Goal: Find specific page/section: Find specific page/section

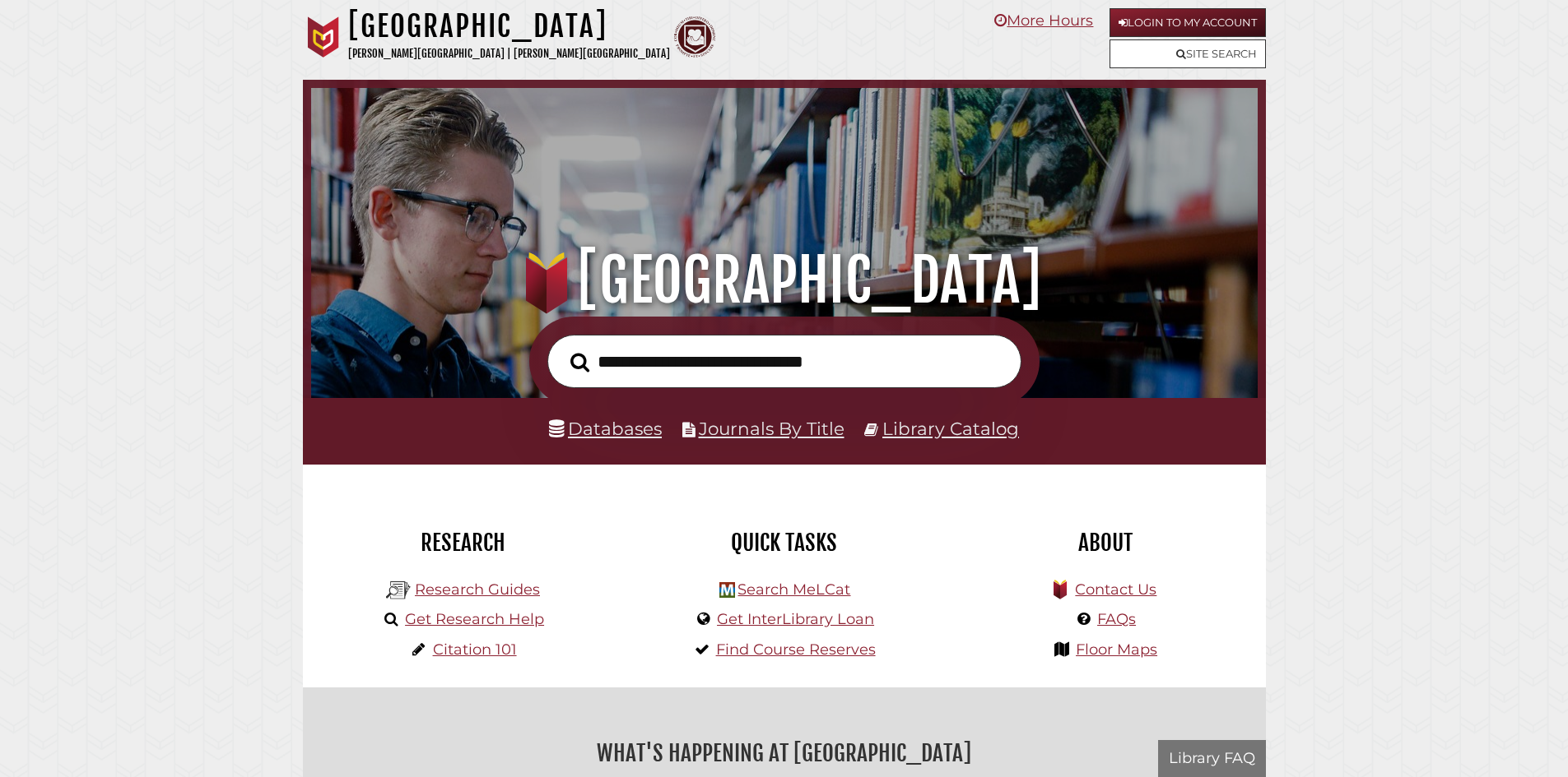
scroll to position [313, 938]
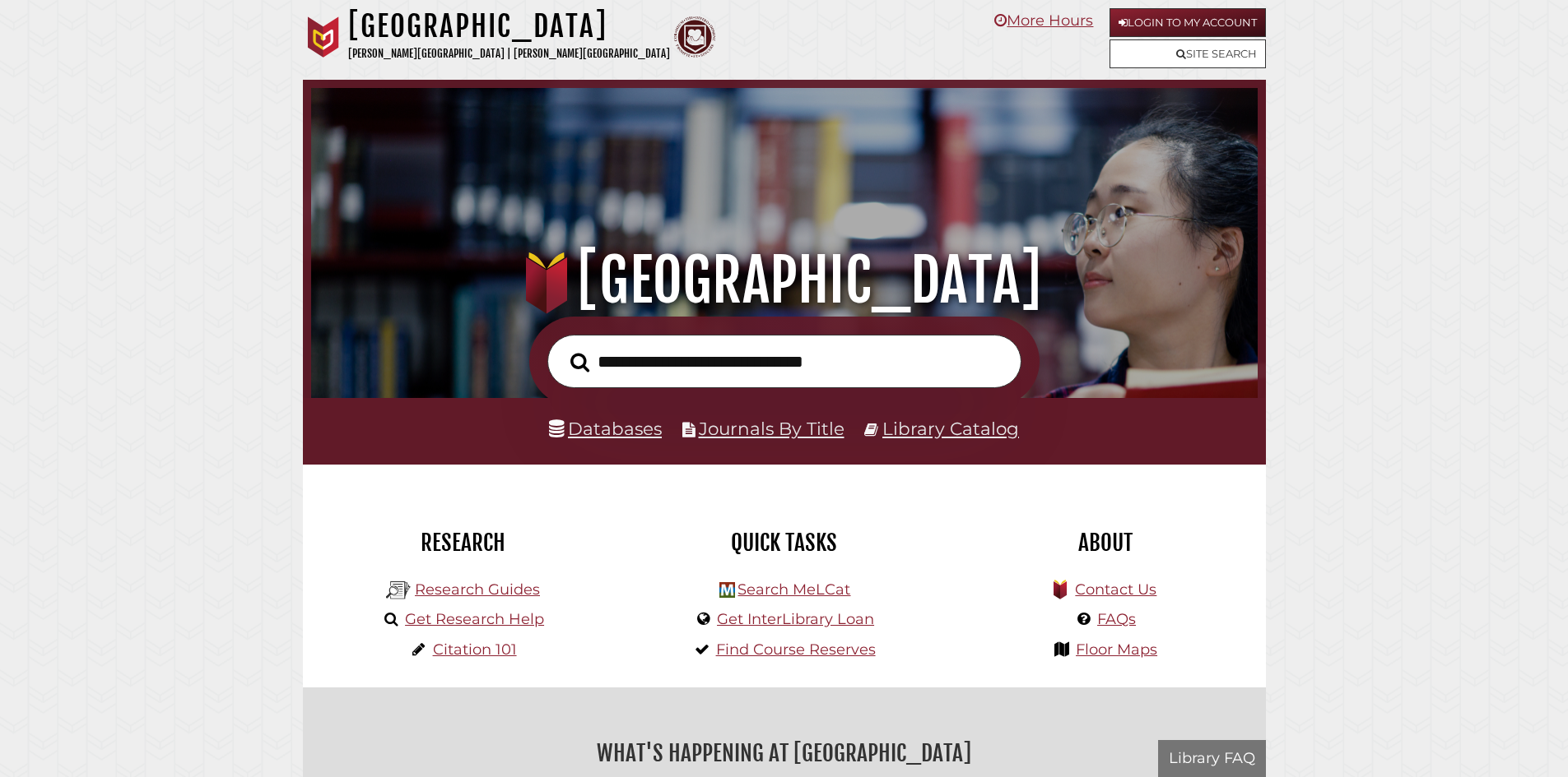
scroll to position [313, 938]
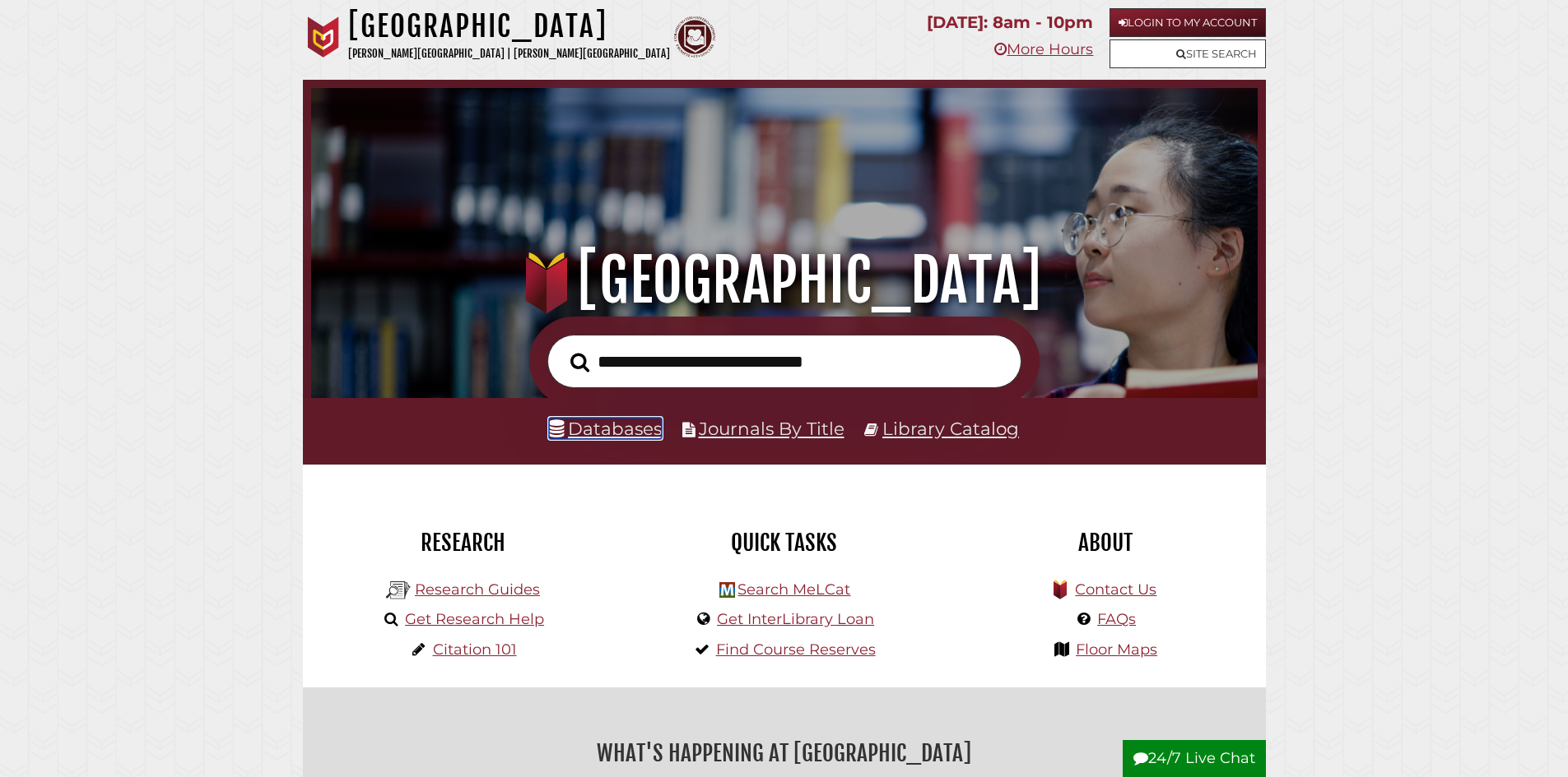
click at [639, 430] on link "Databases" at bounding box center [605, 428] width 113 height 21
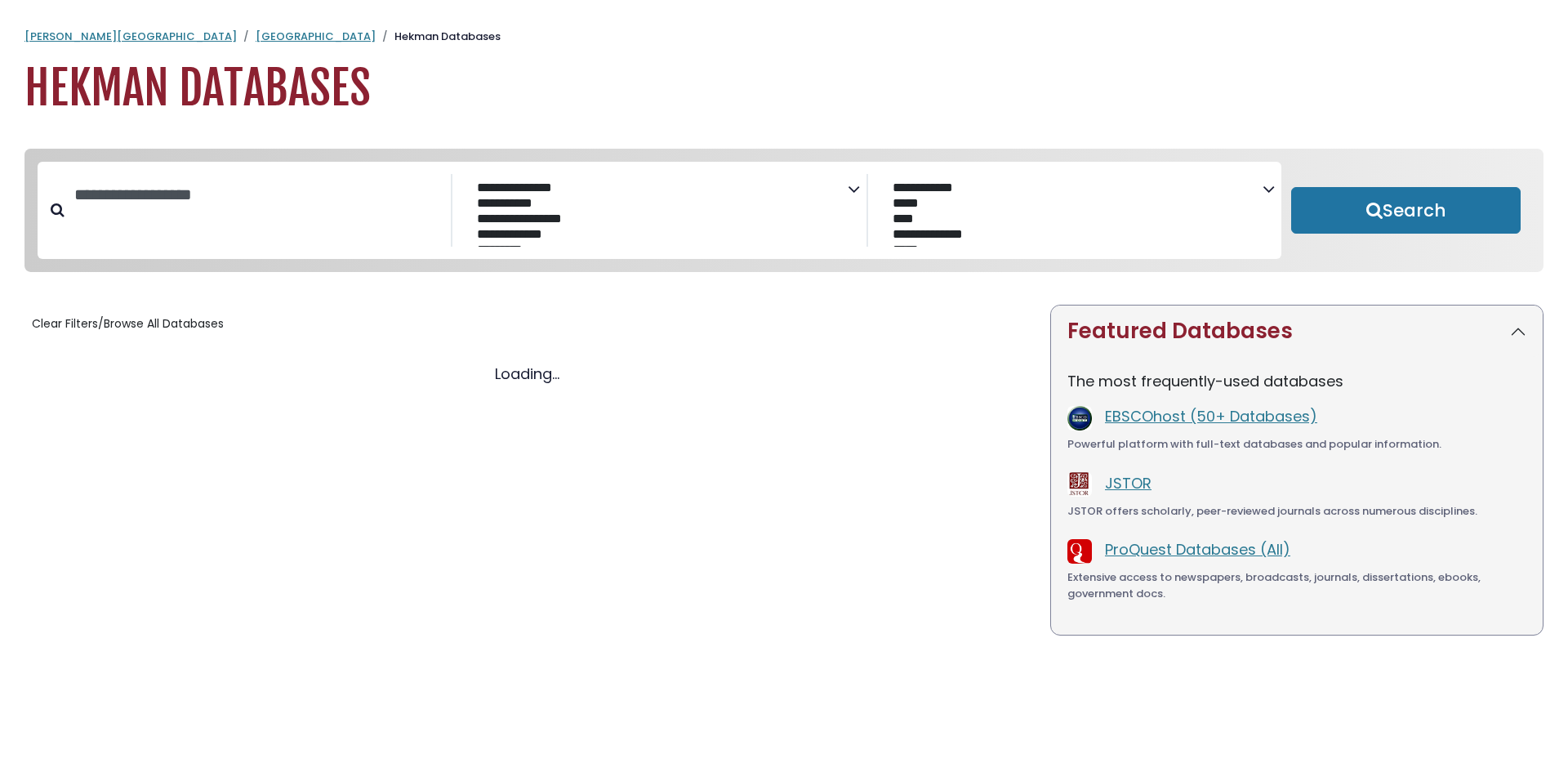
select select "Database Subject Filter"
select select "Database Vendors Filter"
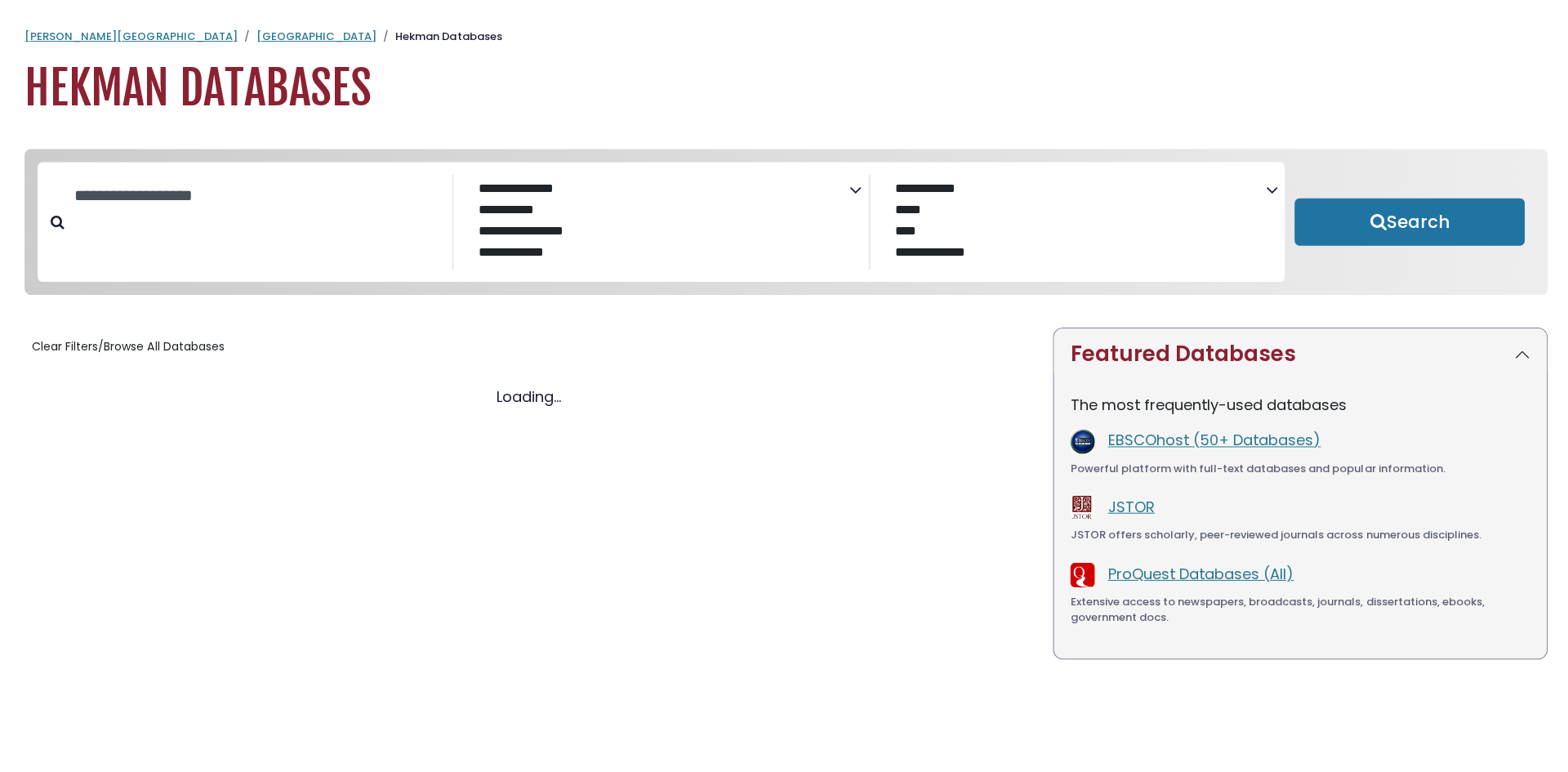
select select "Database Subject Filter"
select select "Database Vendors Filter"
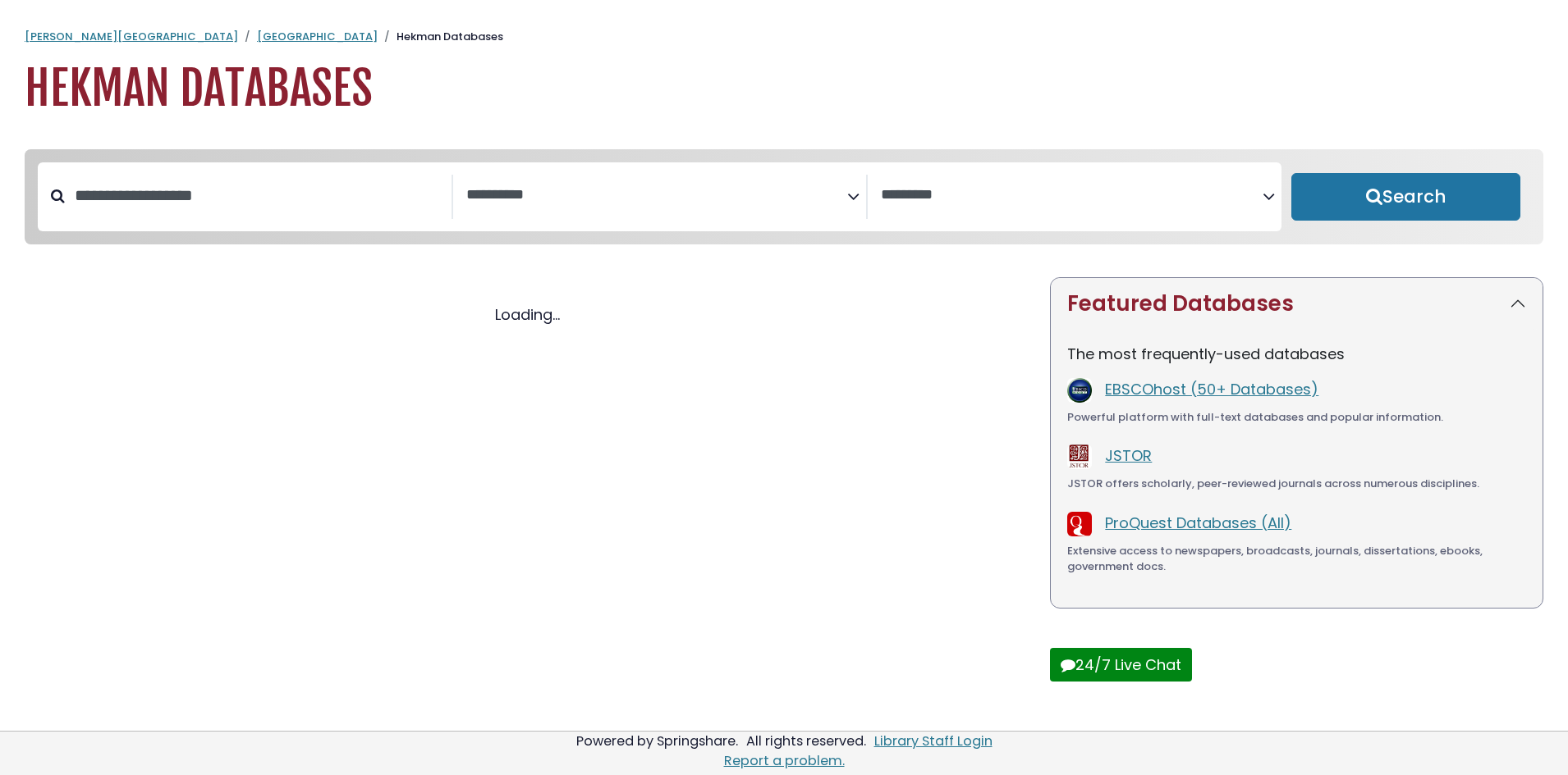
select select "Database Subject Filter"
select select "Database Vendors Filter"
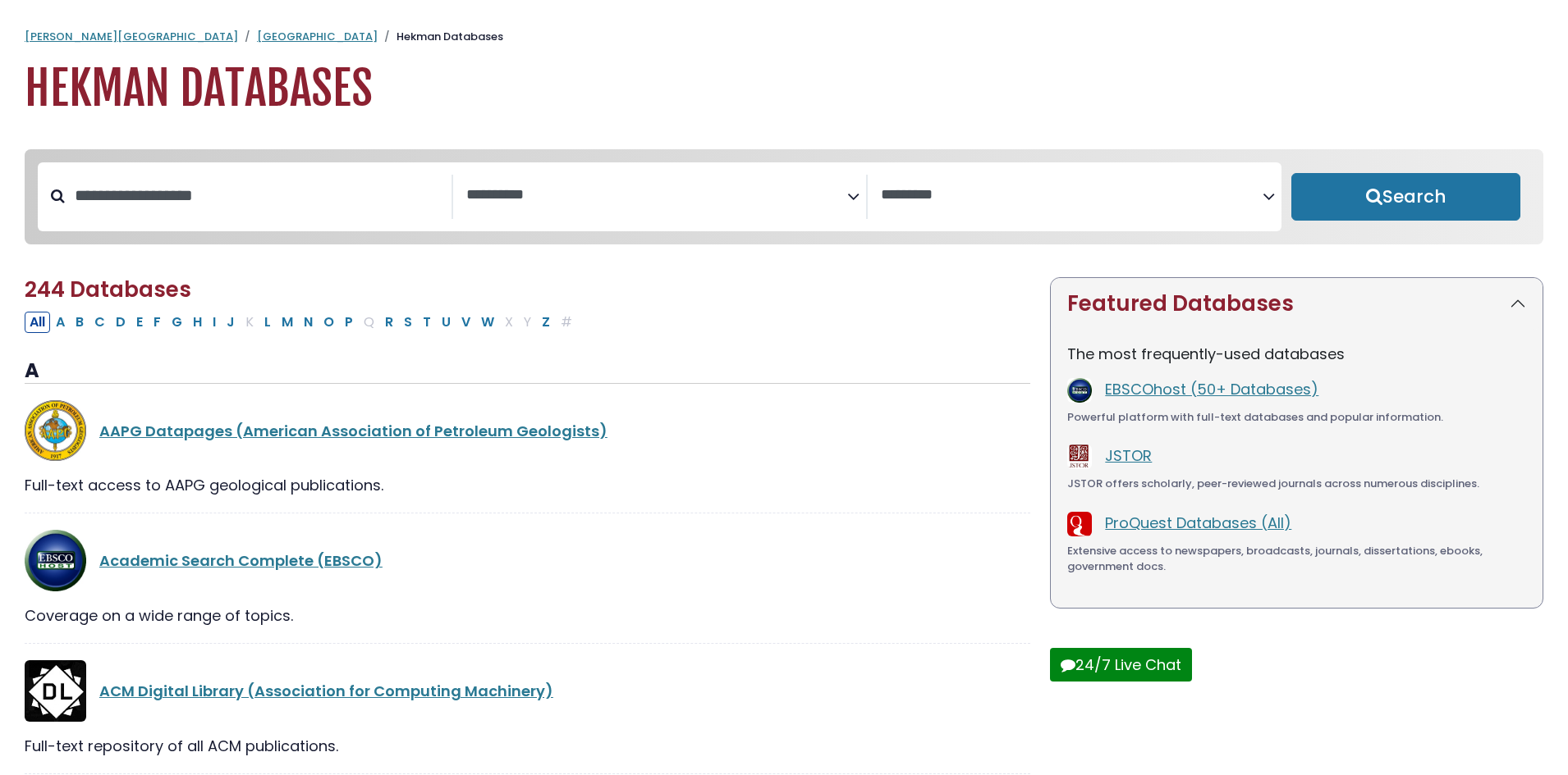
click at [605, 191] on textarea "Search" at bounding box center [656, 196] width 381 height 17
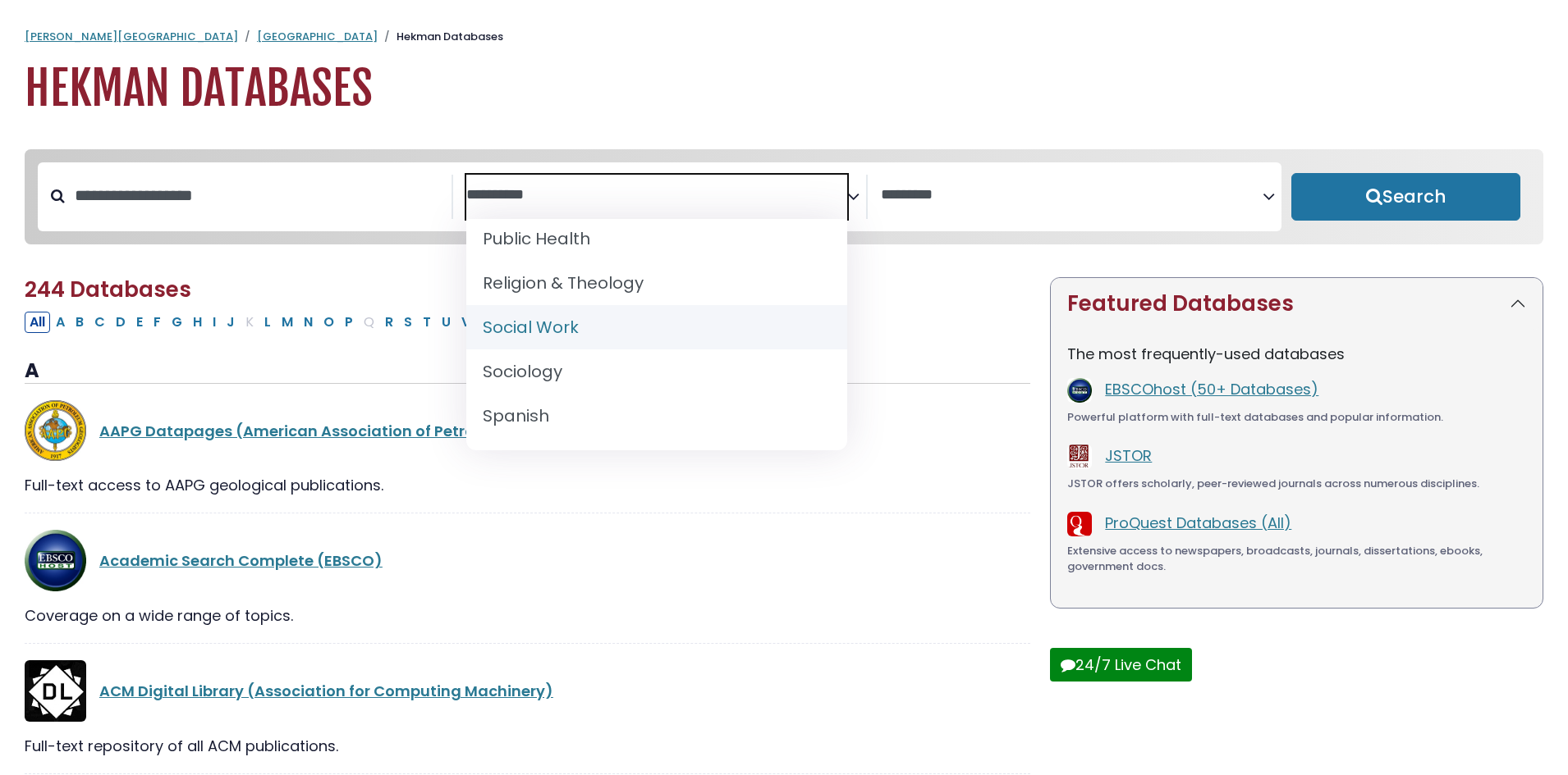
scroll to position [1568, 0]
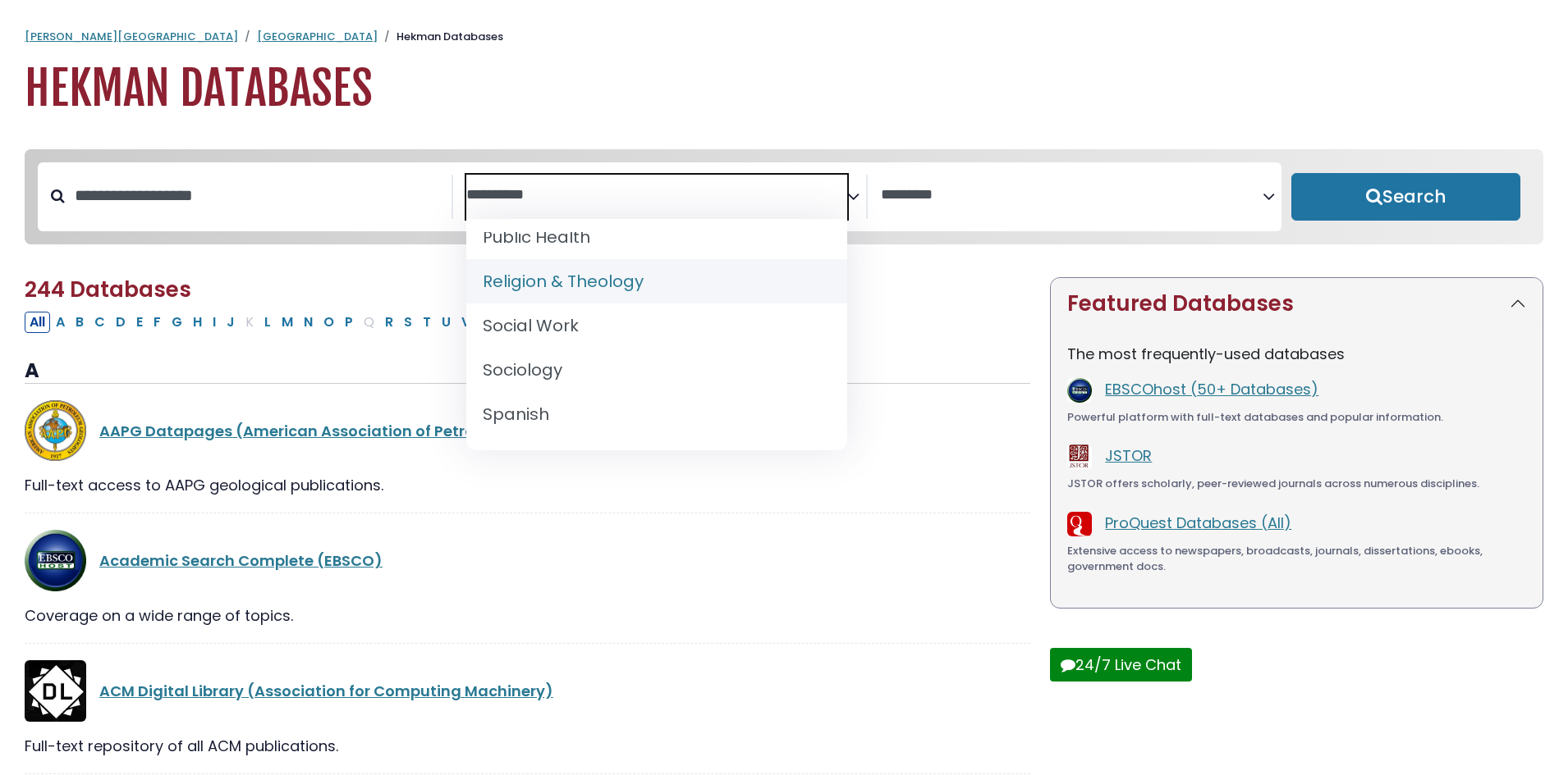
select select "*****"
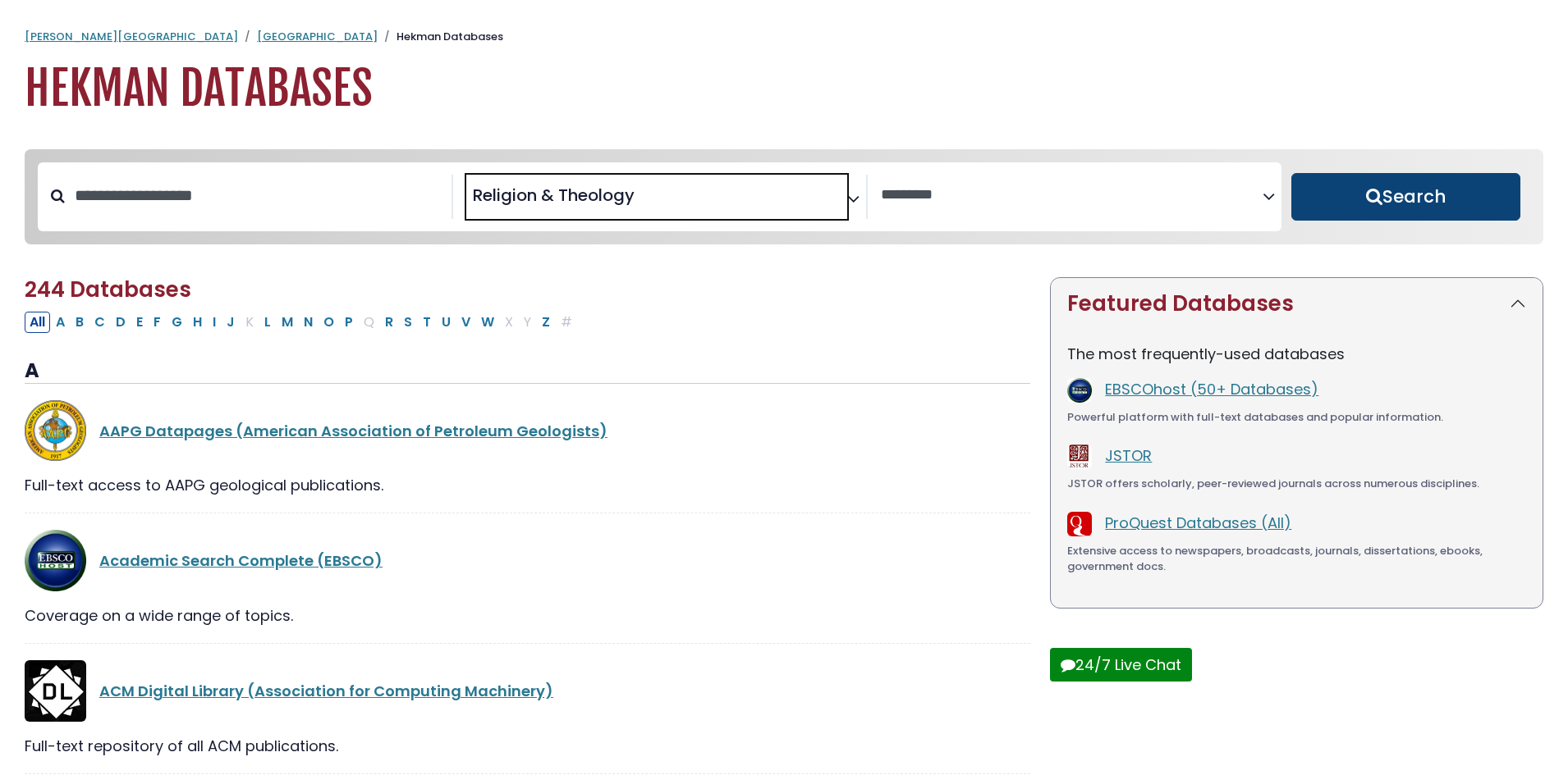
click at [1383, 185] on button "Search" at bounding box center [1406, 197] width 229 height 48
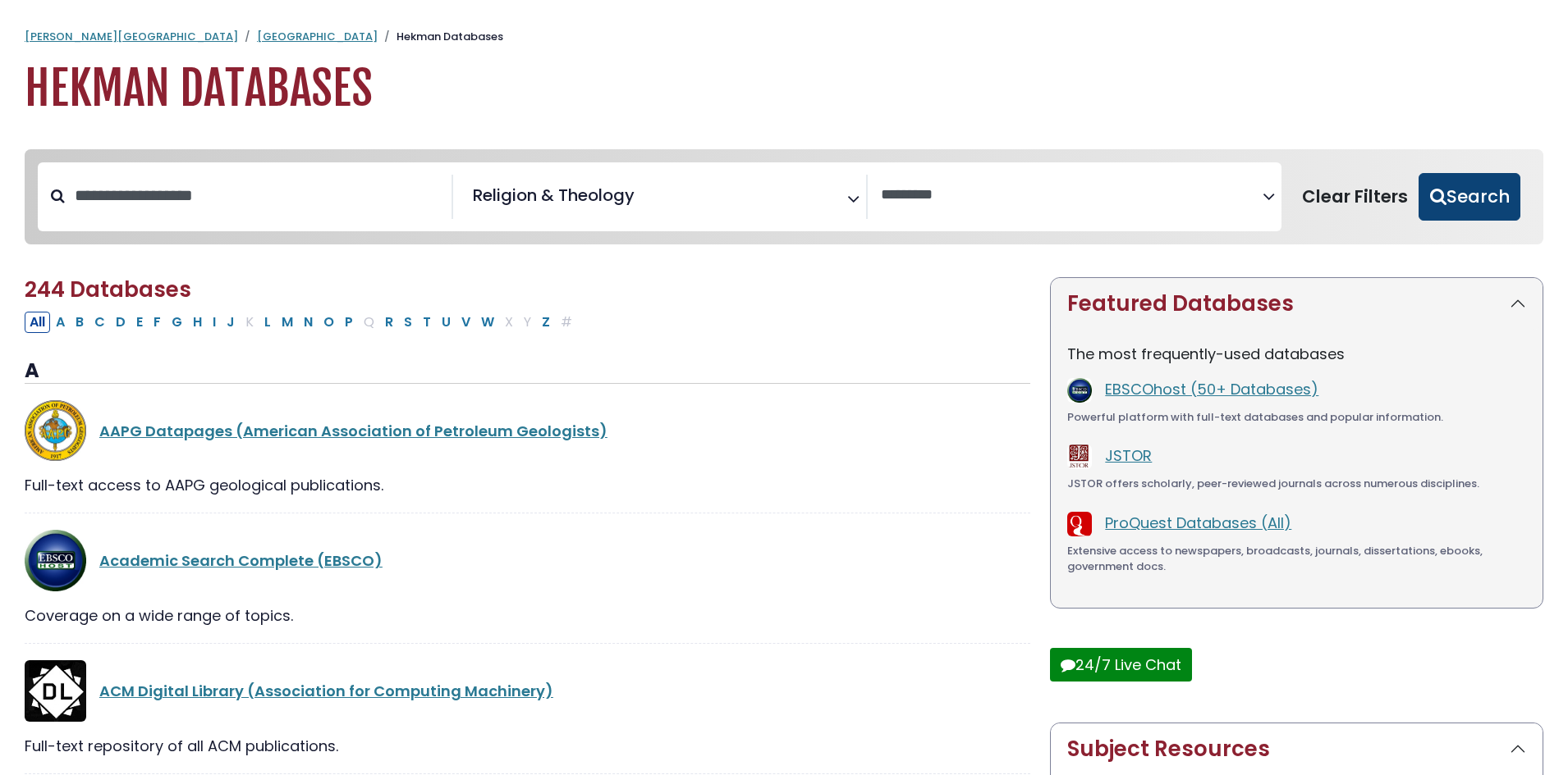
select select "Database Vendors Filter"
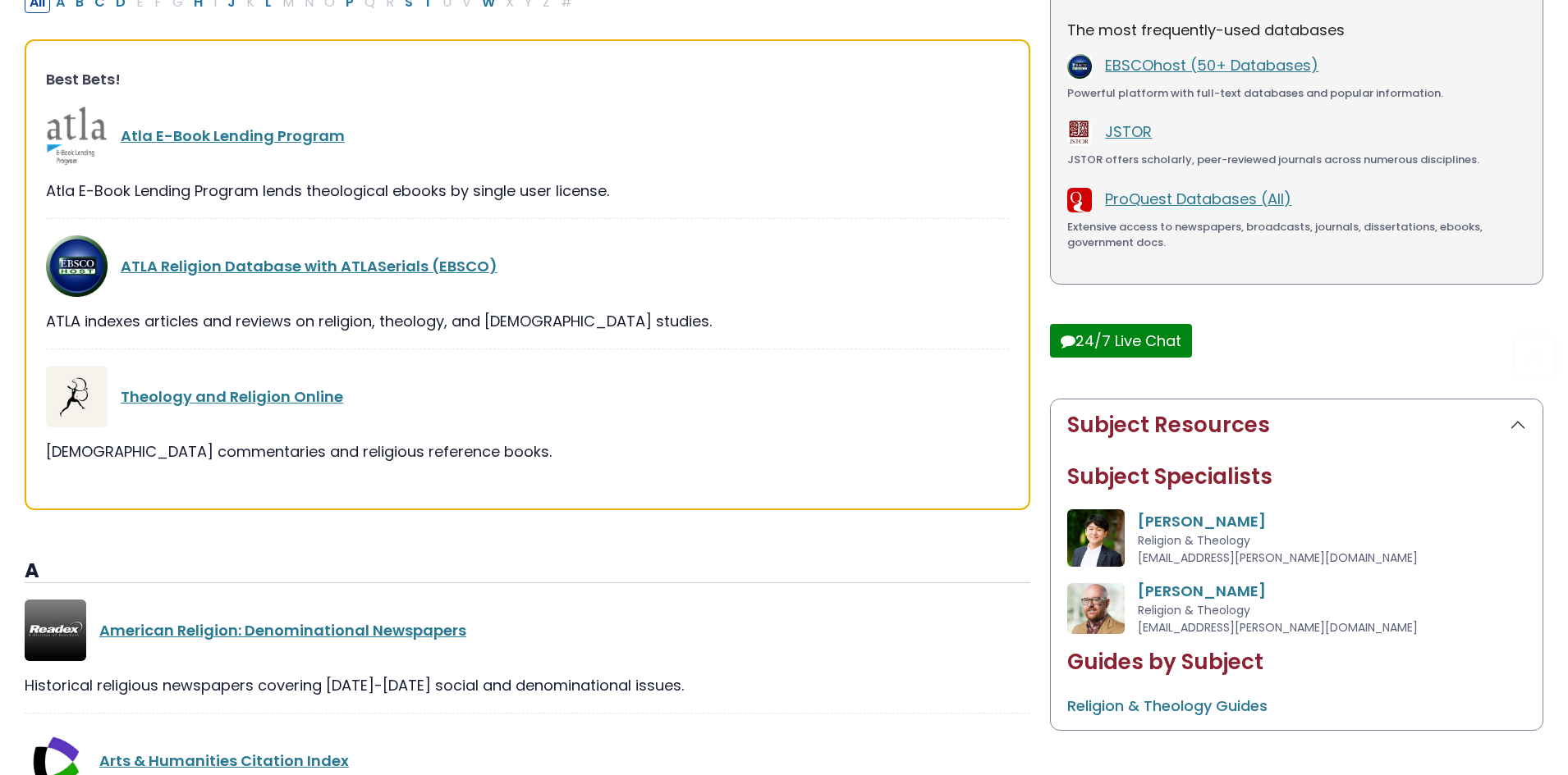
scroll to position [351, 0]
